Goal: Task Accomplishment & Management: Complete application form

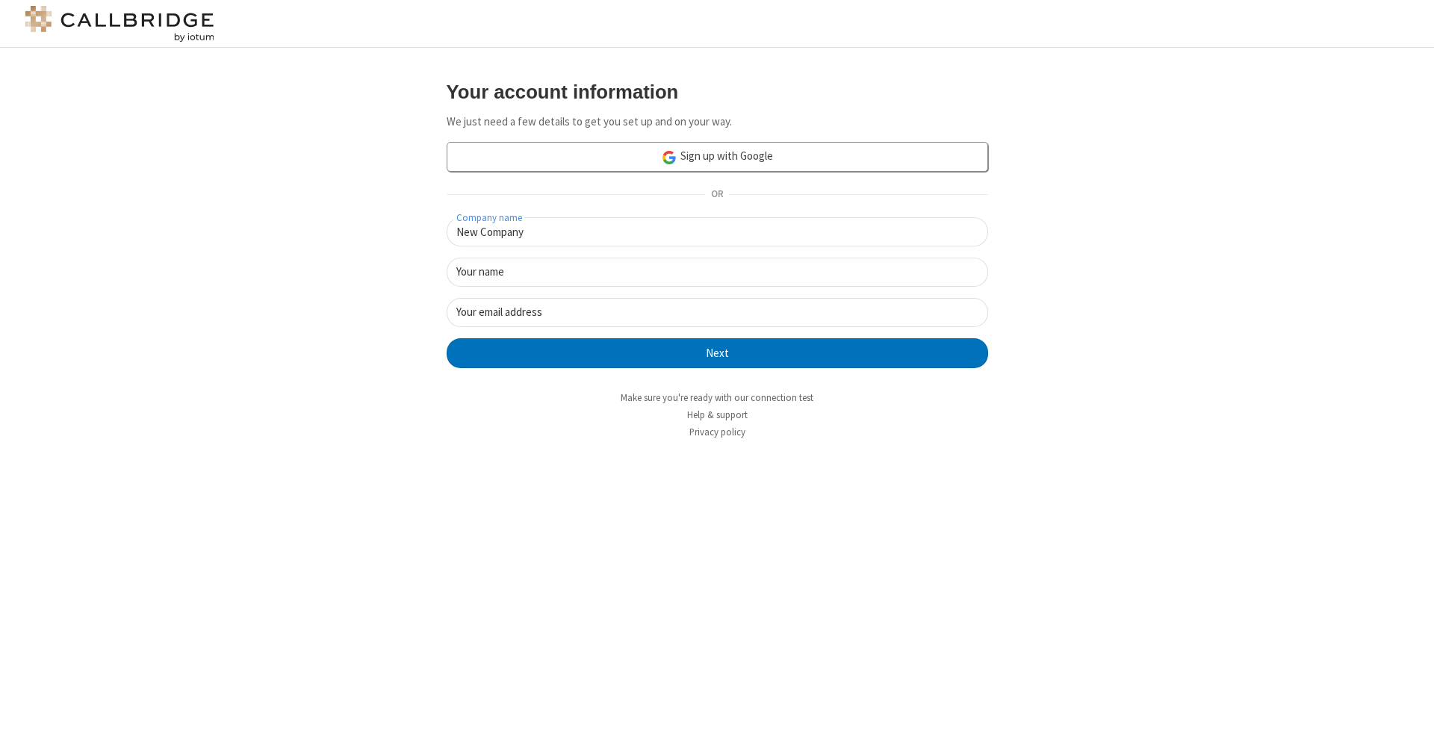
type input "New Company"
type input "New User"
type input "newUser@newUser.frees"
click at [717, 352] on button "Next" at bounding box center [718, 353] width 542 height 30
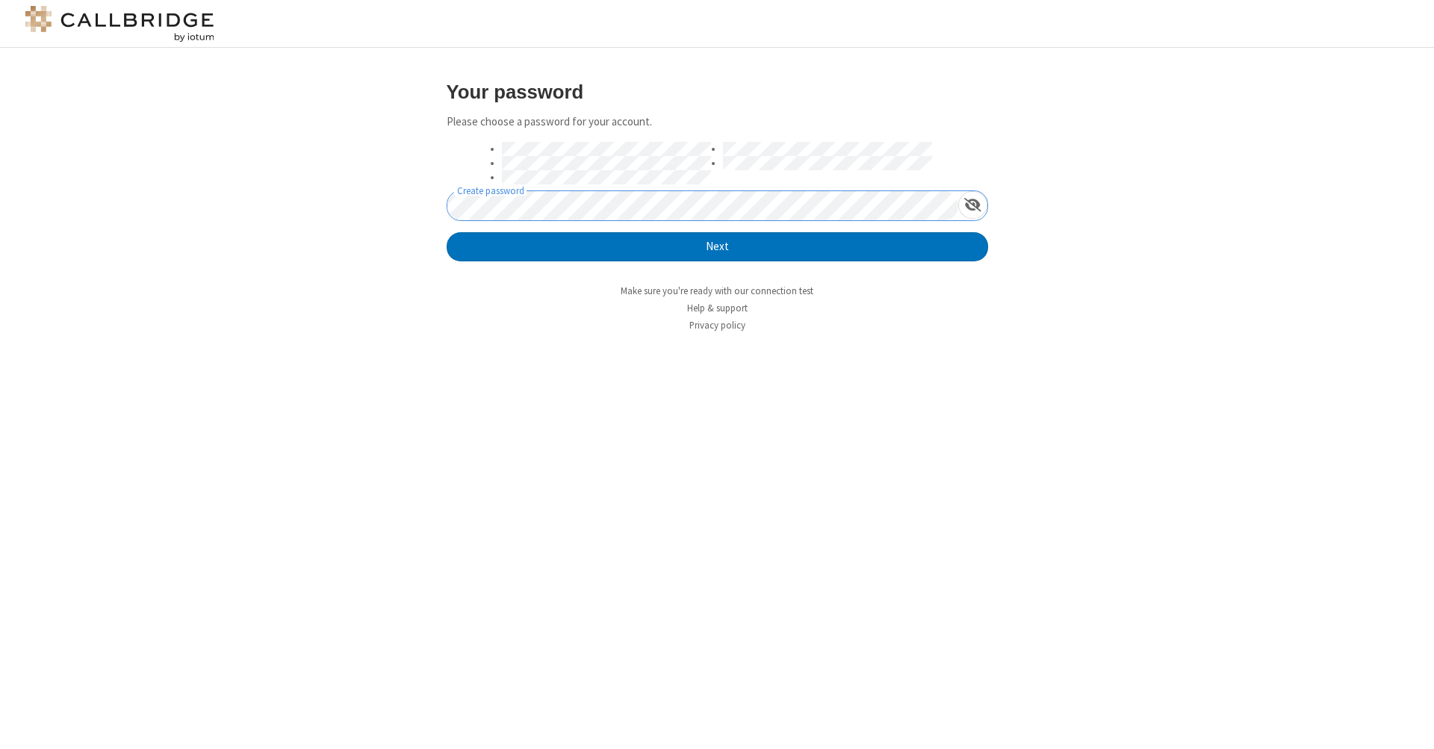
click at [717, 246] on button "Next" at bounding box center [718, 247] width 542 height 30
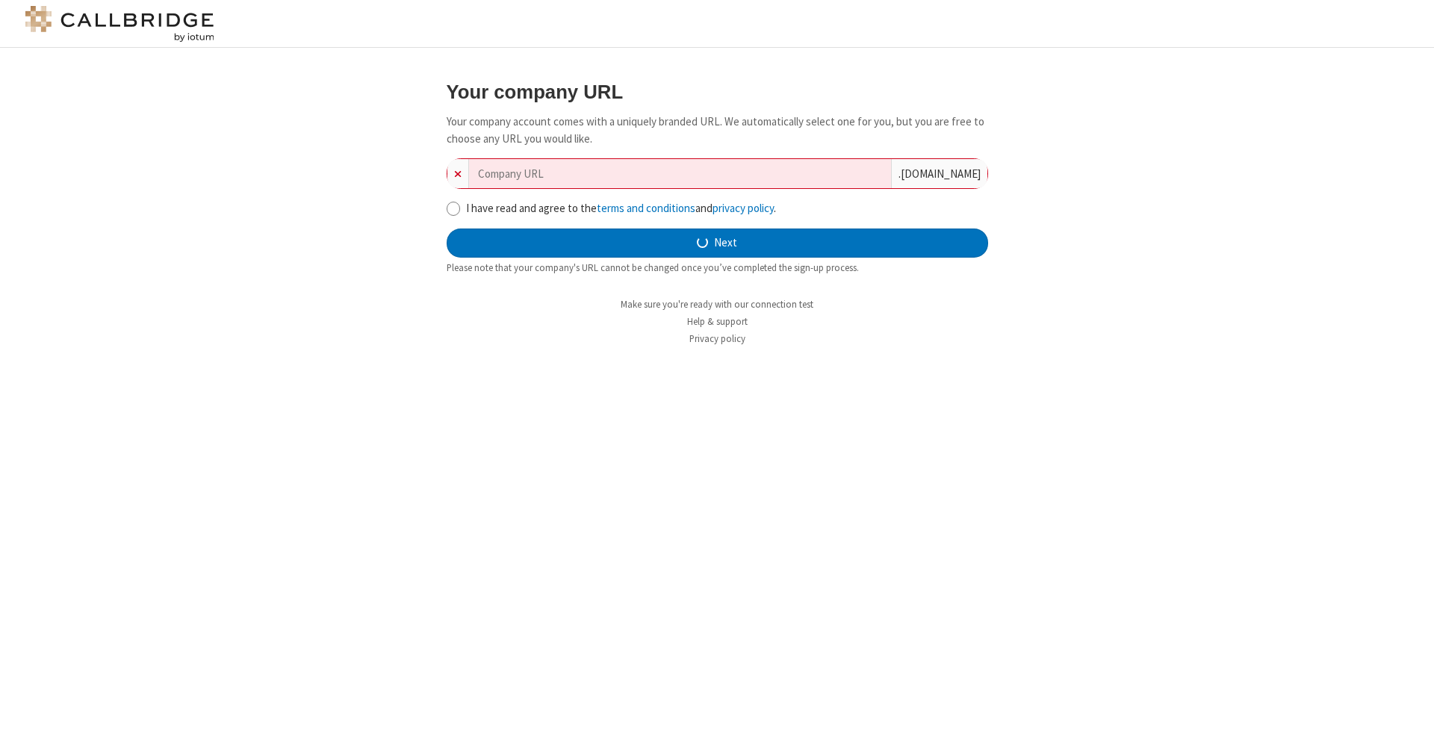
type input "new-company-array-65429"
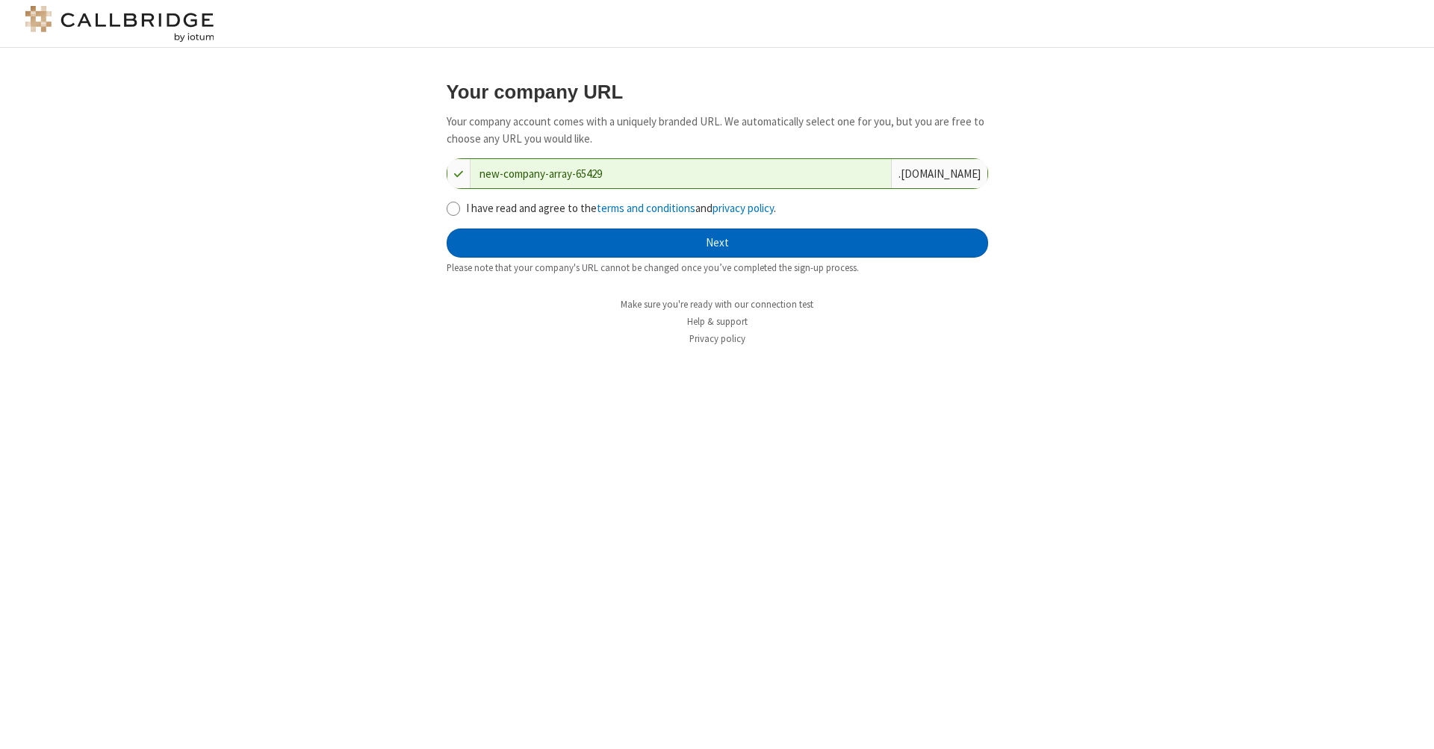
click at [717, 241] on button "Next" at bounding box center [718, 244] width 542 height 30
